Goal: Navigation & Orientation: Find specific page/section

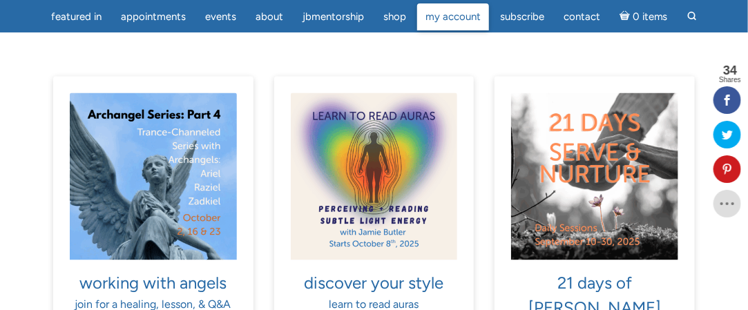
scroll to position [829, 0]
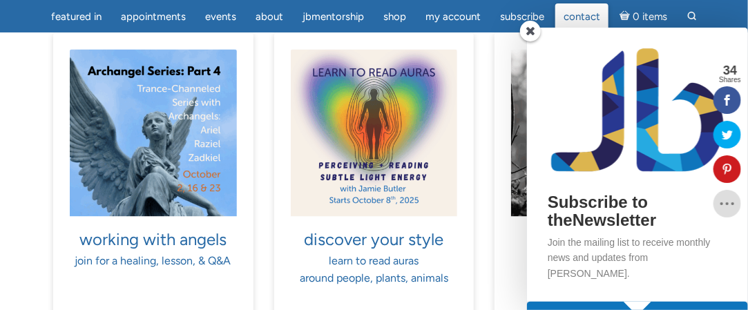
click at [568, 12] on span "Contact" at bounding box center [582, 16] width 37 height 12
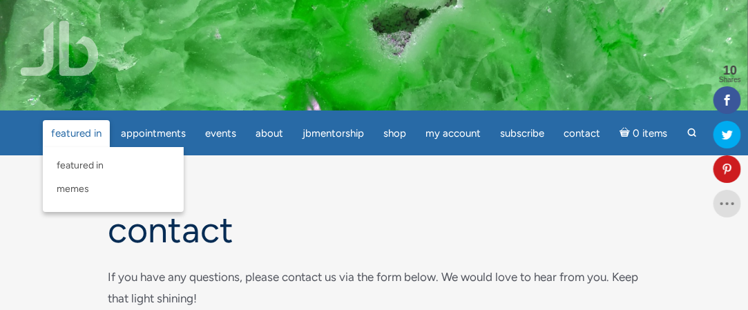
click at [58, 131] on span "featured in" at bounding box center [76, 133] width 50 height 12
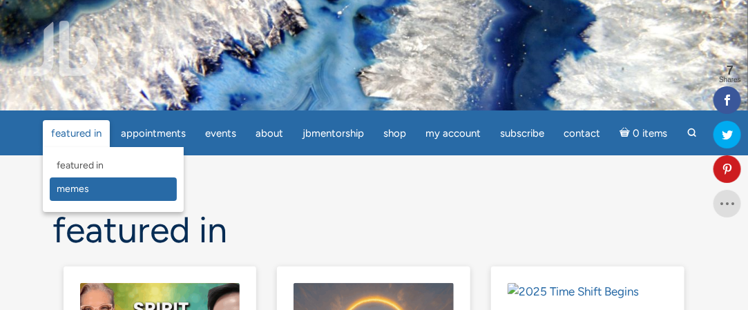
click at [66, 185] on span "Memes" at bounding box center [73, 189] width 32 height 12
